Goal: Task Accomplishment & Management: Use online tool/utility

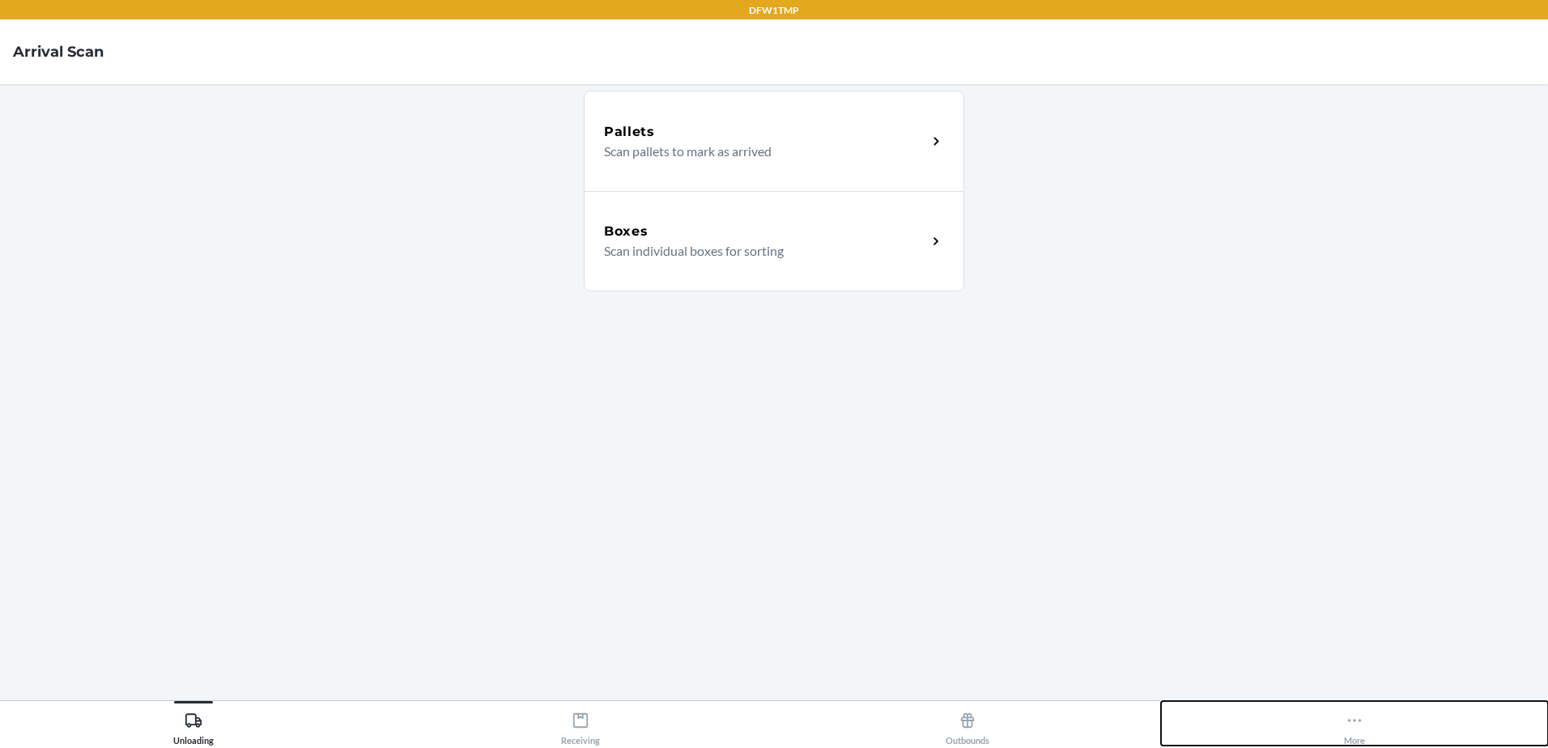
click at [1340, 718] on button "More" at bounding box center [1354, 723] width 387 height 45
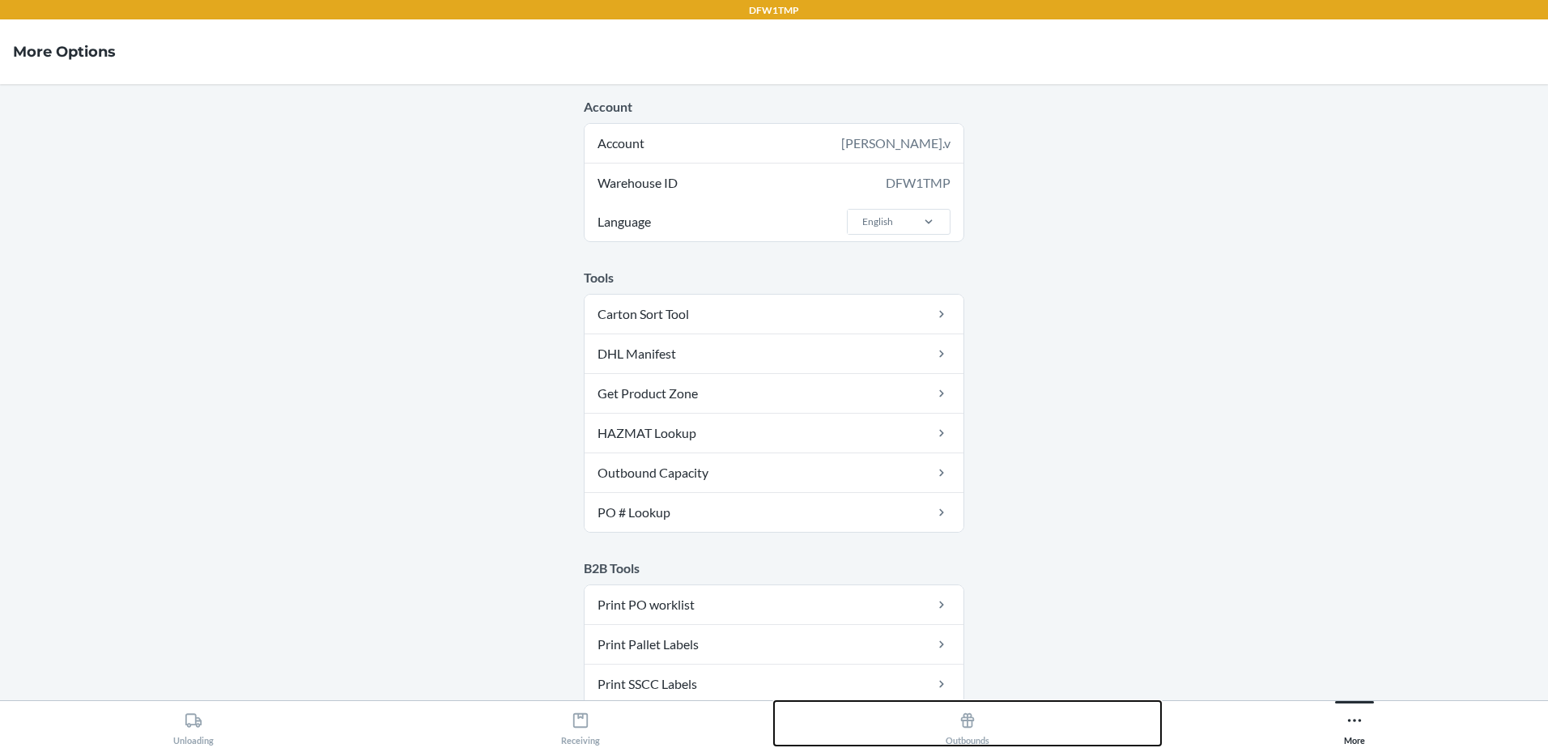
click at [960, 717] on icon at bounding box center [968, 721] width 18 height 18
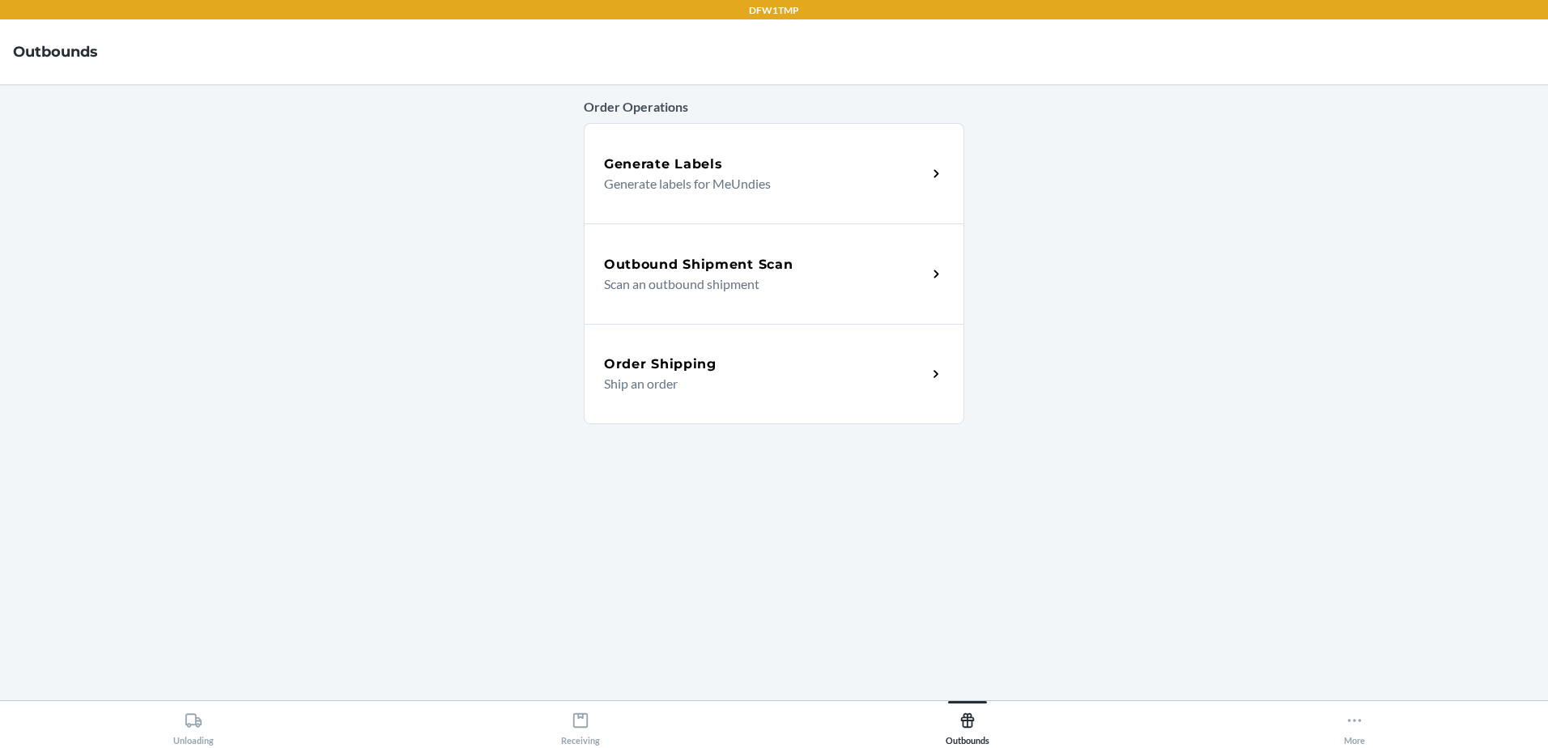
click at [713, 262] on h5 "Outbound Shipment Scan" at bounding box center [698, 264] width 189 height 19
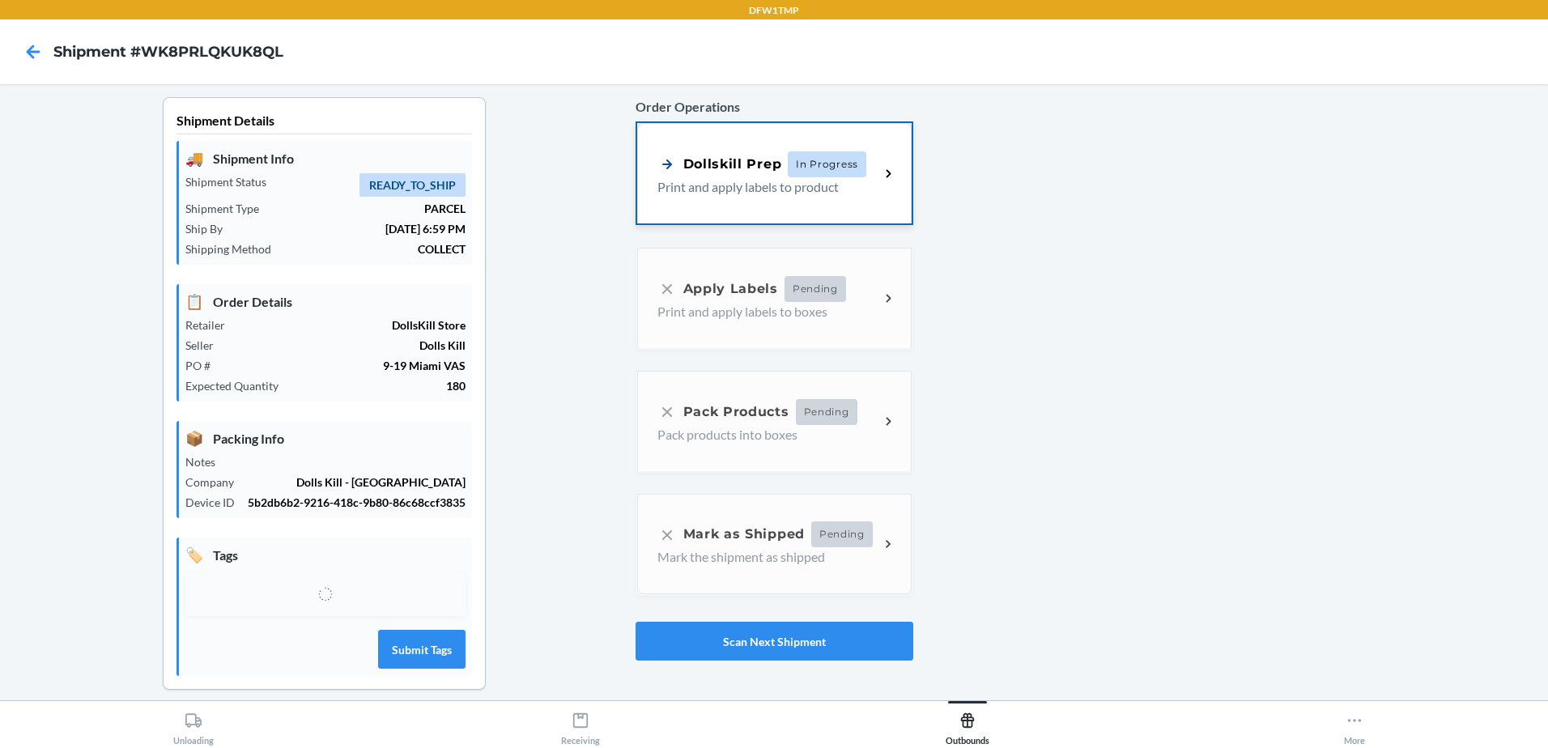
click at [763, 170] on div "Dollskill Prep" at bounding box center [720, 164] width 125 height 20
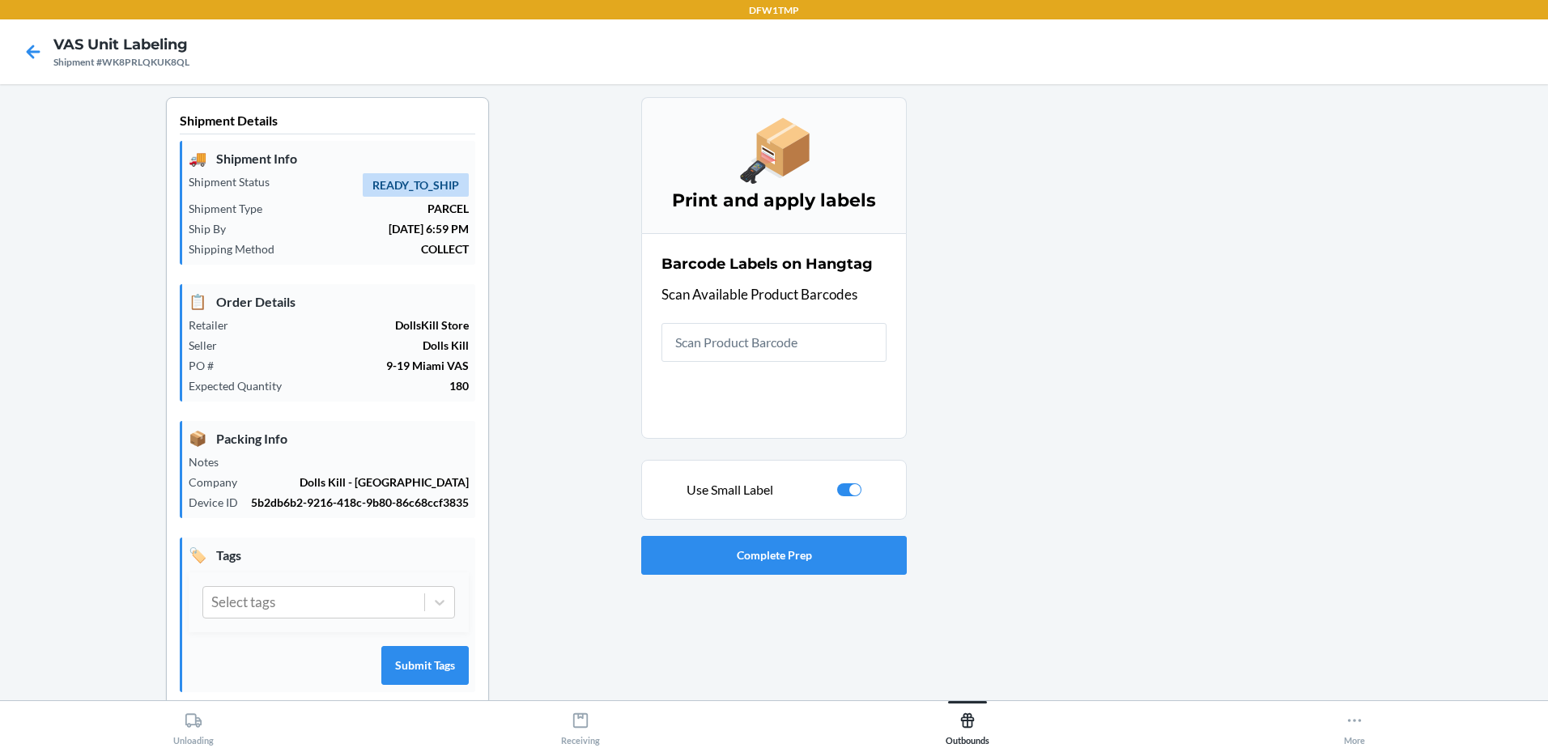
click at [841, 489] on div at bounding box center [849, 489] width 24 height 13
checkbox input "false"
click at [816, 339] on input "text" at bounding box center [774, 342] width 225 height 39
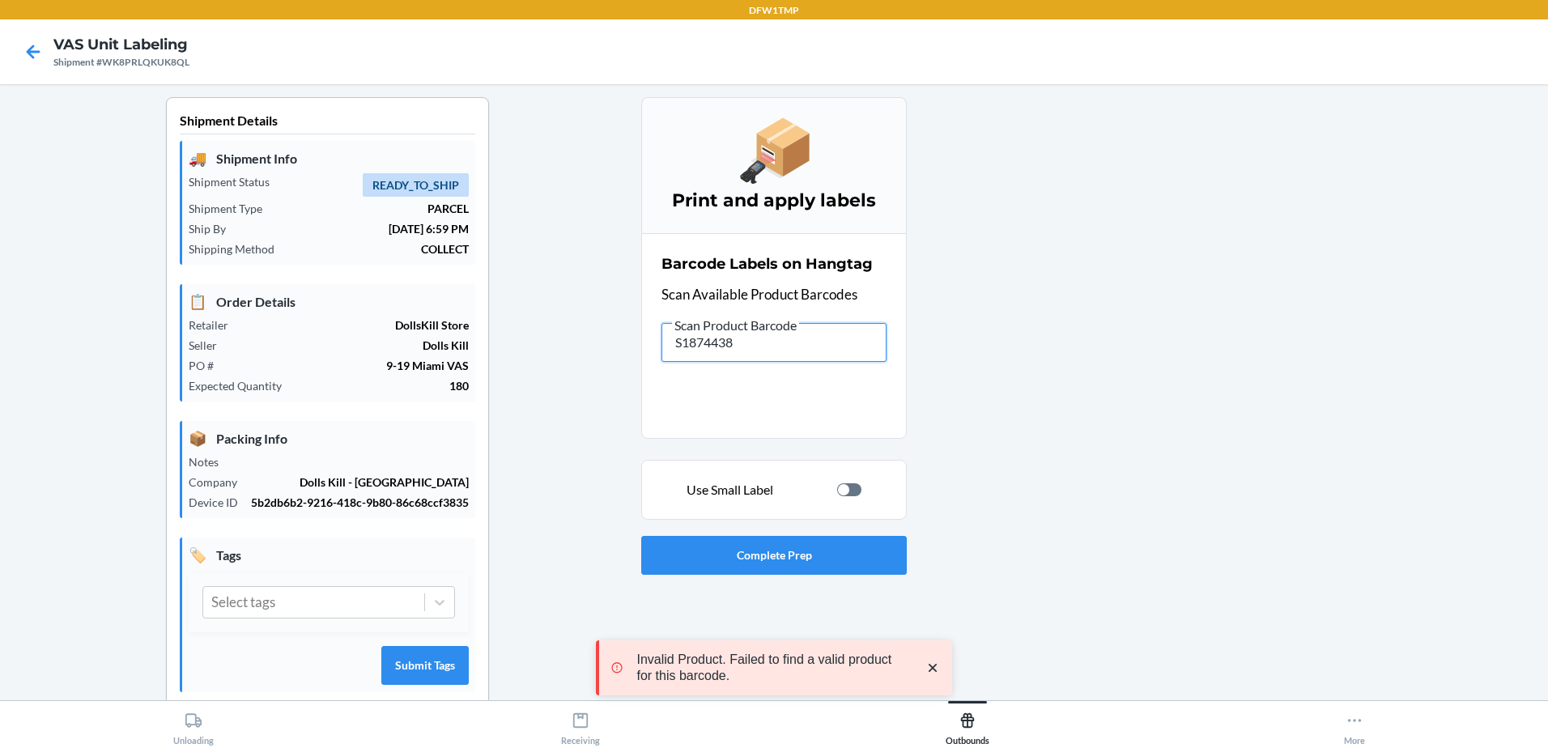
click at [760, 351] on input "S1874438" at bounding box center [774, 342] width 225 height 39
type input "S"
click at [760, 351] on input "S1874438" at bounding box center [774, 342] width 225 height 39
type input "S"
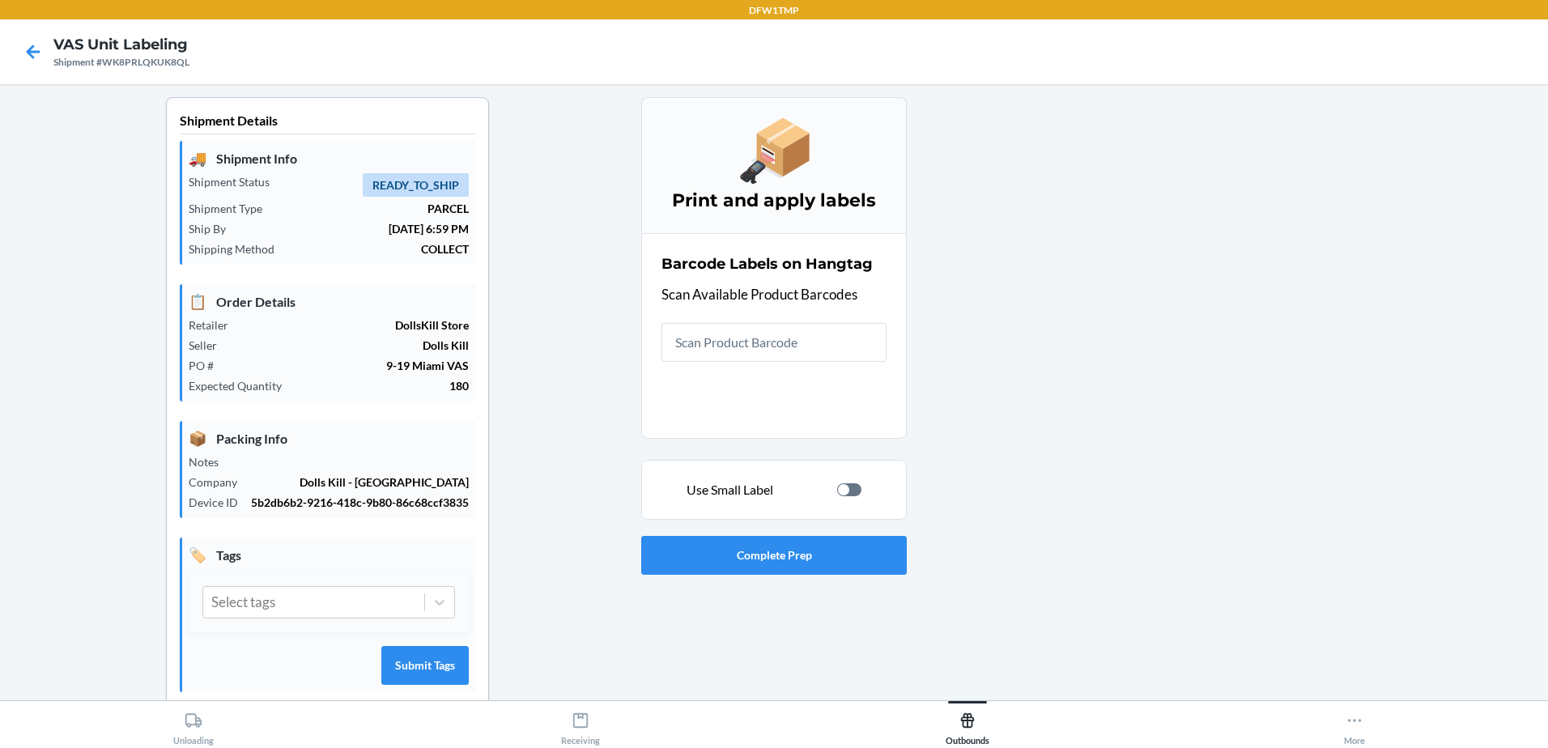
click at [842, 493] on div at bounding box center [843, 489] width 11 height 11
checkbox input "true"
click at [830, 351] on input "text" at bounding box center [774, 342] width 225 height 39
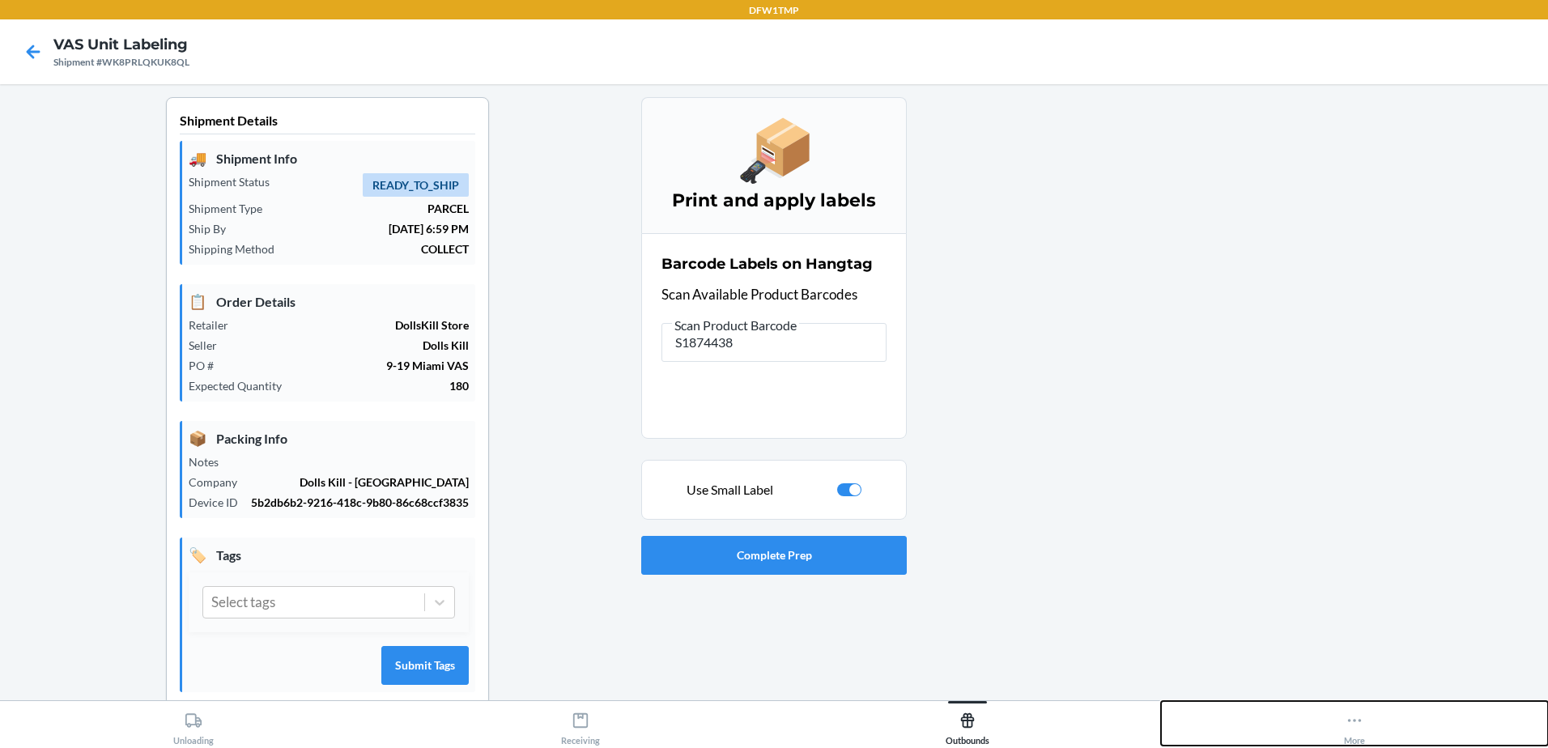
click at [1359, 739] on div "More" at bounding box center [1354, 725] width 21 height 40
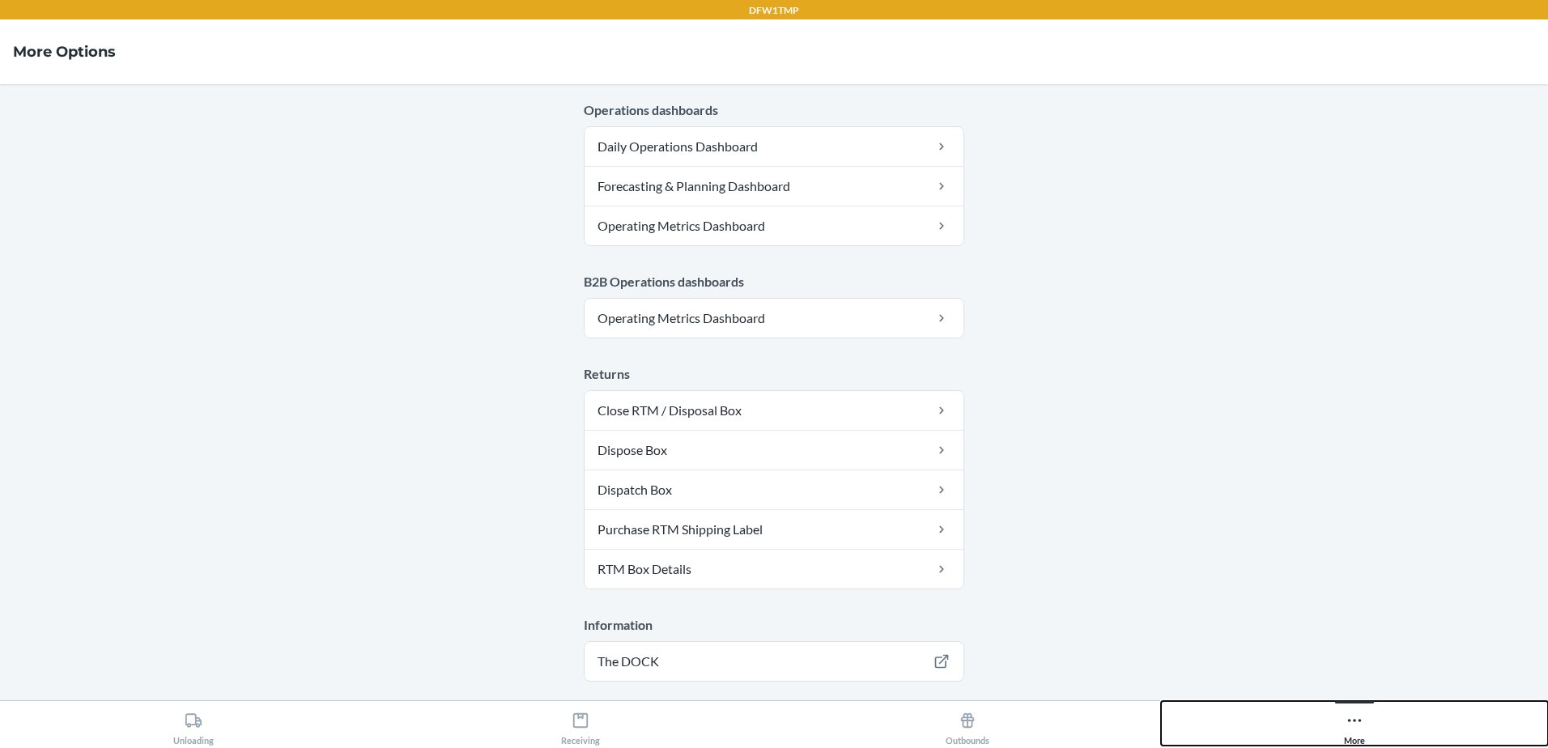
scroll to position [808, 0]
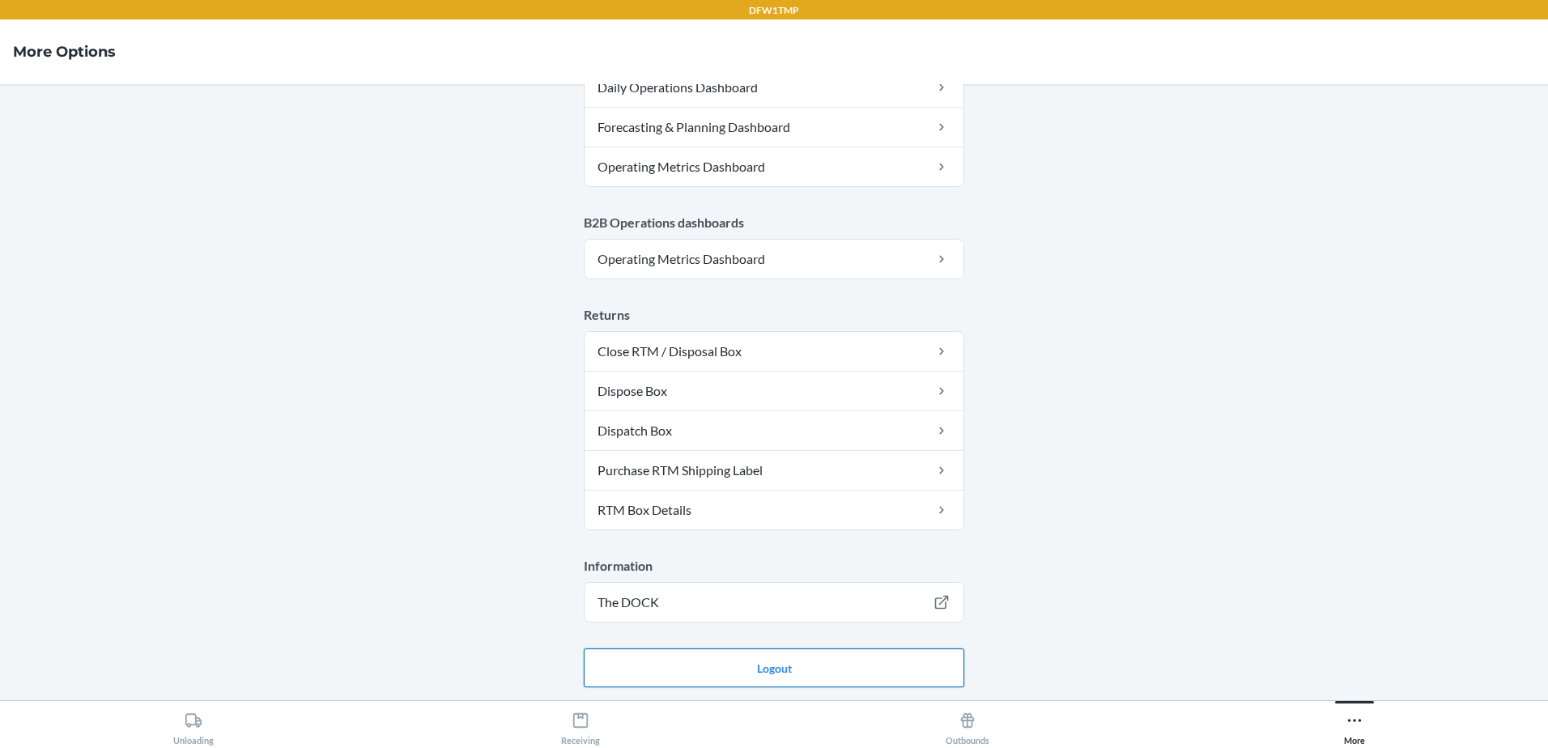
click at [780, 673] on button "Logout" at bounding box center [774, 668] width 381 height 39
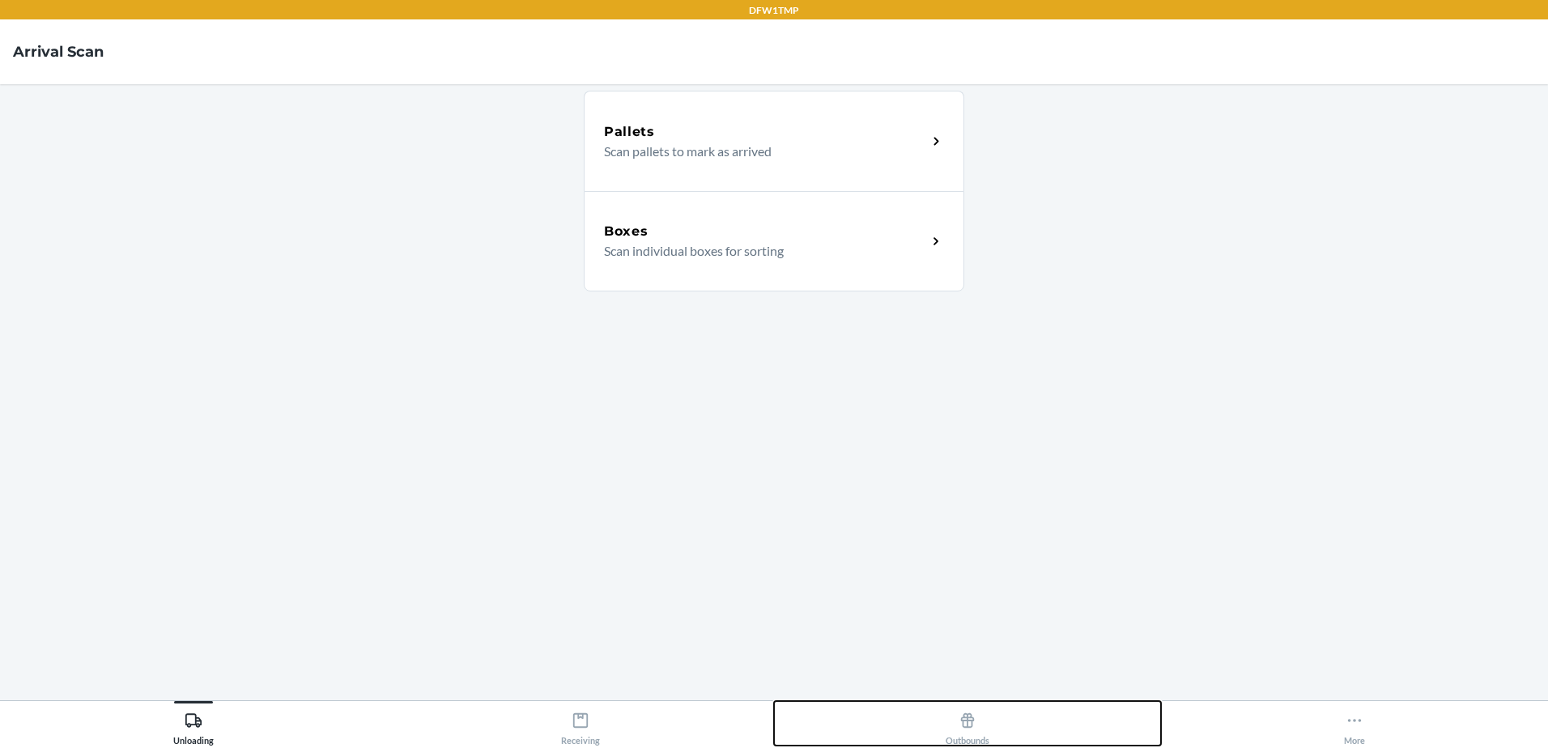
click at [961, 734] on div "Outbounds" at bounding box center [968, 725] width 44 height 40
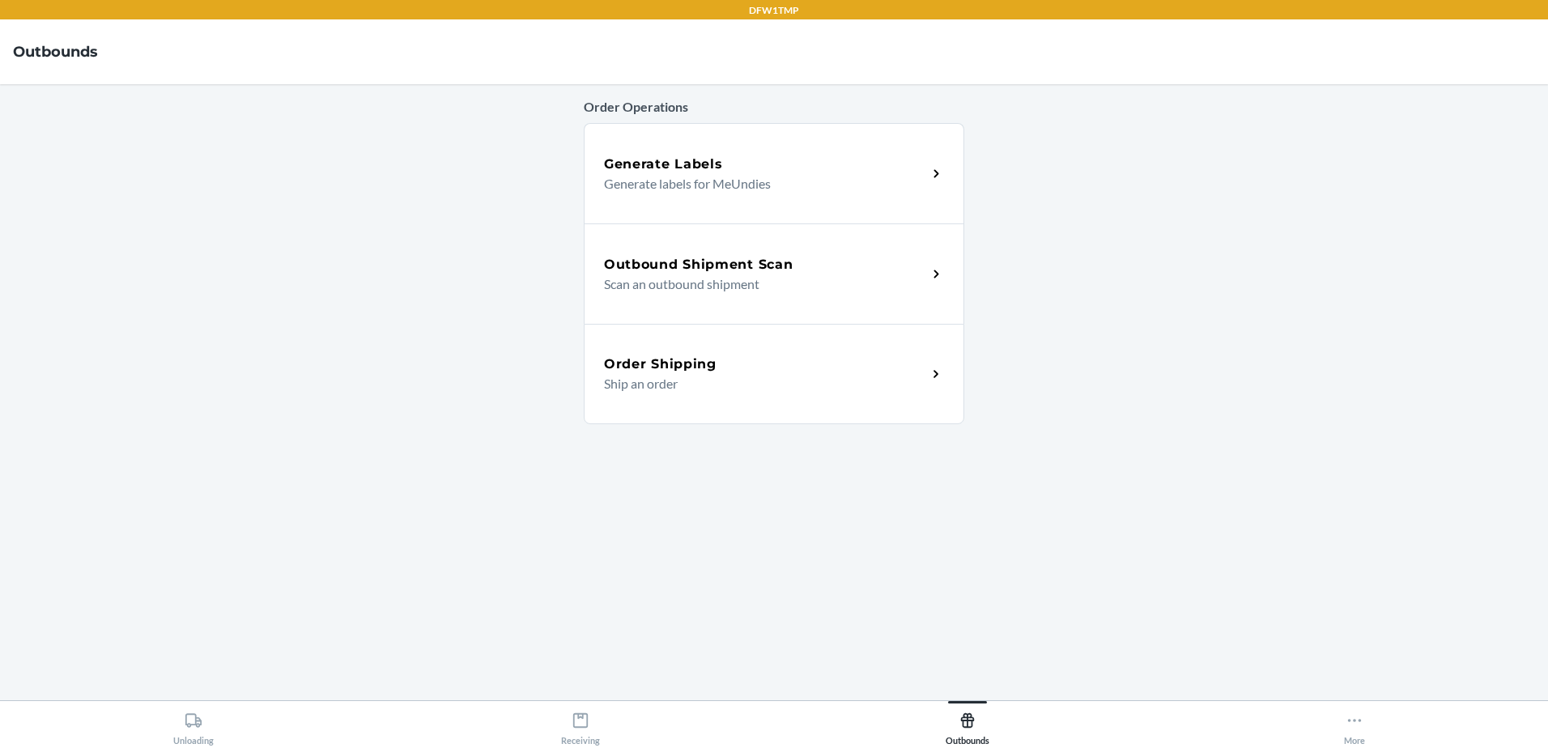
click at [709, 290] on p "Scan an outbound shipment" at bounding box center [759, 284] width 310 height 19
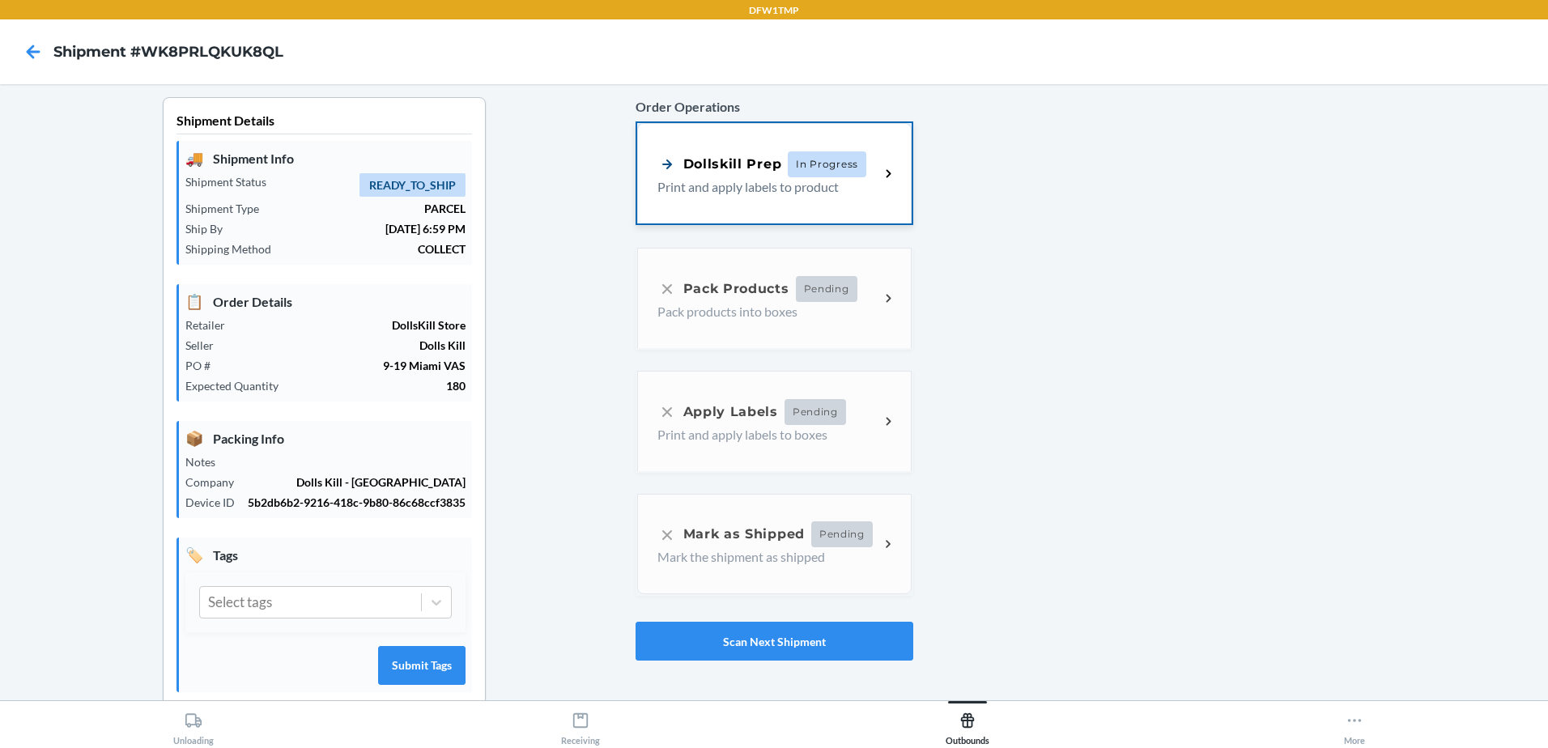
click at [723, 194] on p "Print and apply labels to product" at bounding box center [763, 186] width 210 height 19
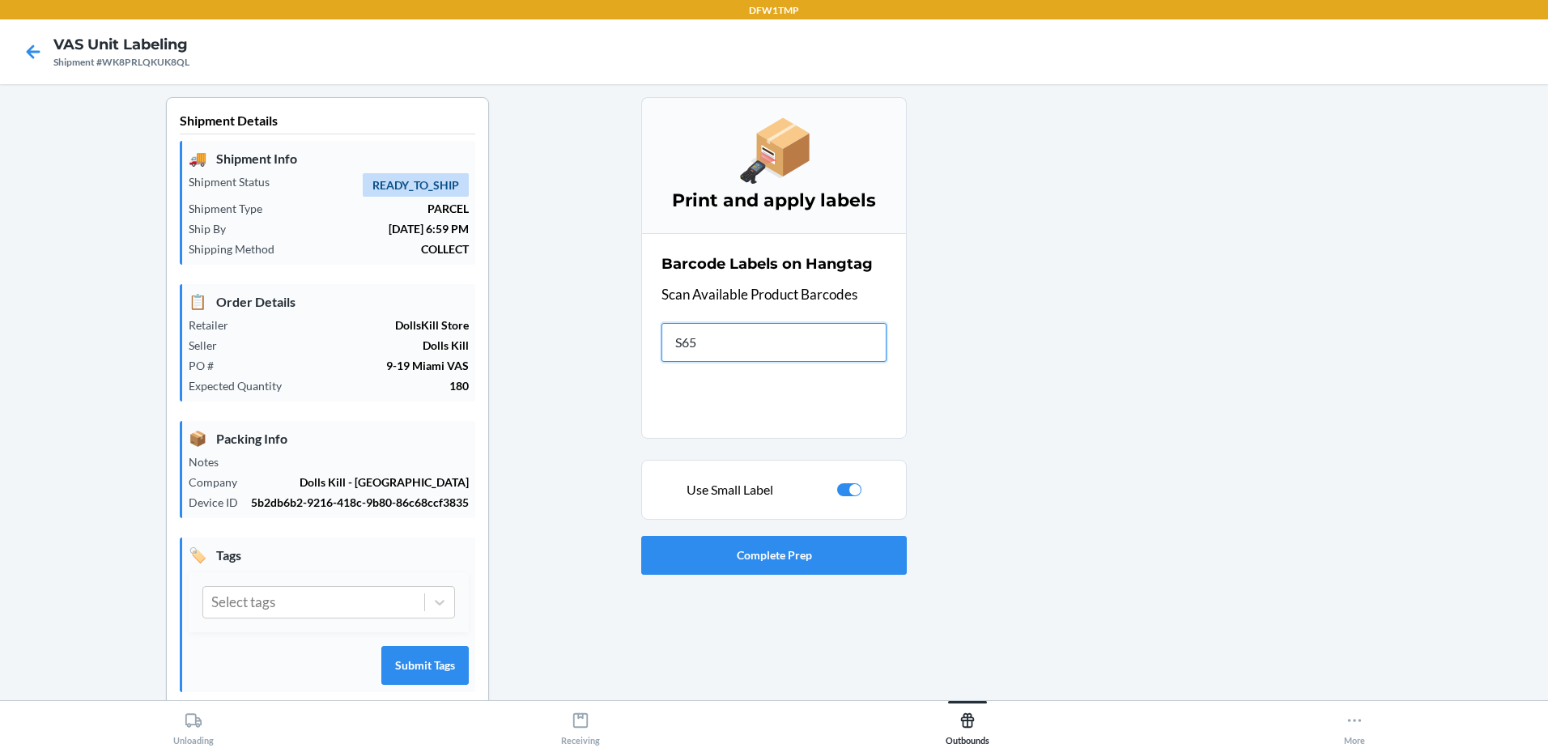
type input "S655"
click at [841, 483] on div at bounding box center [849, 489] width 24 height 13
click at [821, 347] on input "text" at bounding box center [774, 342] width 225 height 39
click at [849, 489] on div at bounding box center [849, 489] width 24 height 13
checkbox input "true"
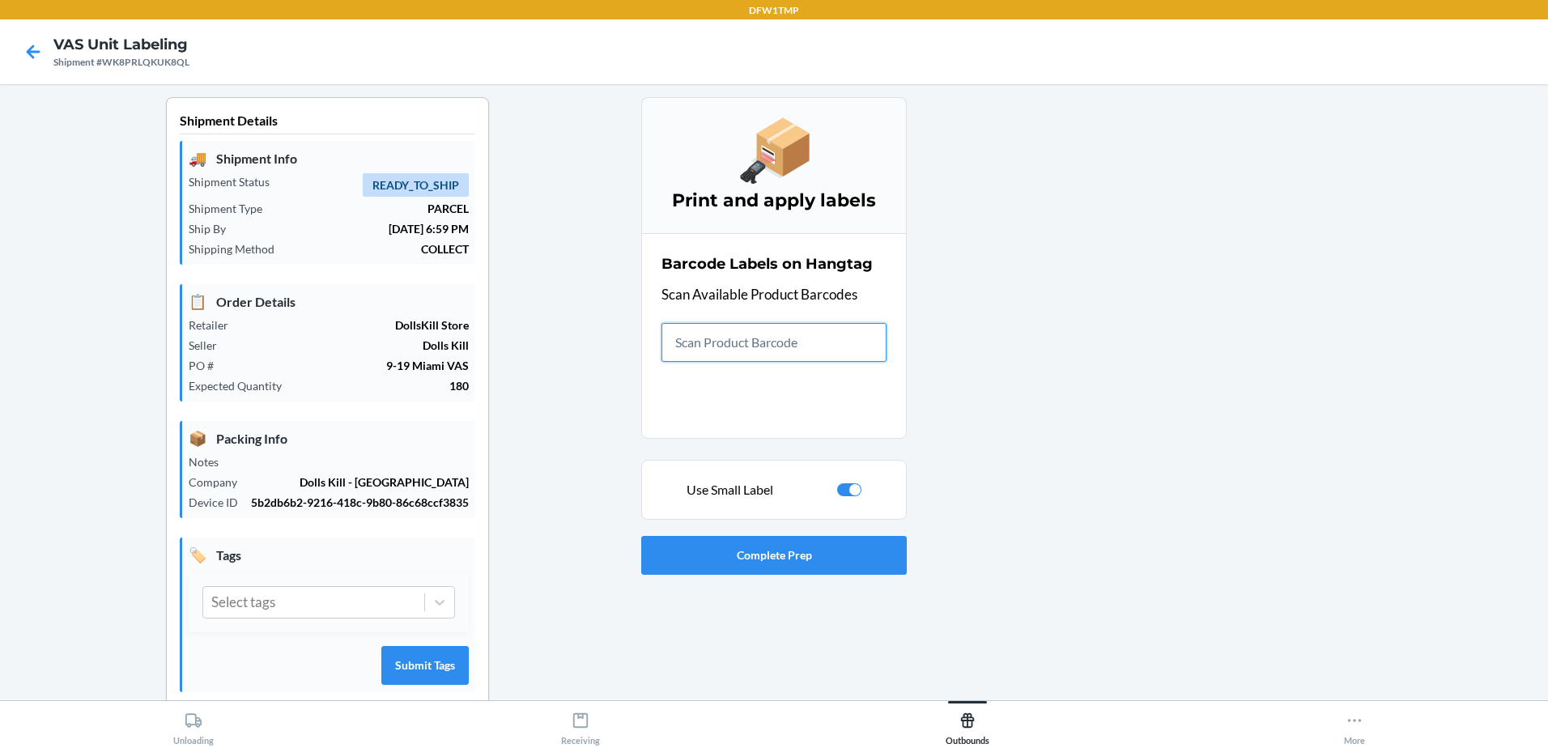
click at [823, 336] on input "text" at bounding box center [774, 342] width 225 height 39
type input "S1874651"
